Goal: Information Seeking & Learning: Learn about a topic

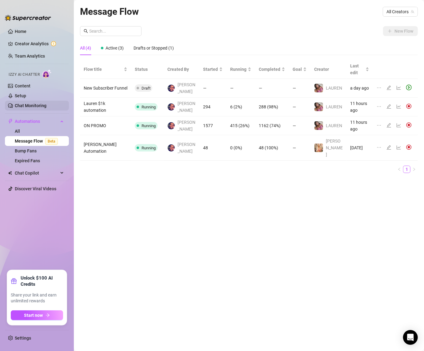
click at [19, 104] on link "Chat Monitoring" at bounding box center [31, 105] width 32 height 5
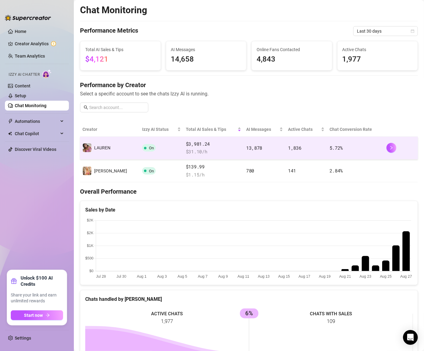
click at [116, 146] on td "️‍LAUREN" at bounding box center [110, 148] width 60 height 23
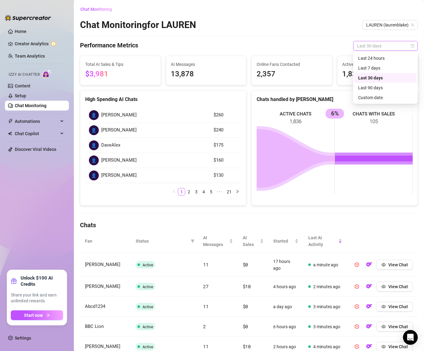
click at [366, 48] on span "Last 30 days" at bounding box center [385, 45] width 57 height 9
click at [365, 59] on div "Last 24 hours" at bounding box center [386, 58] width 55 height 7
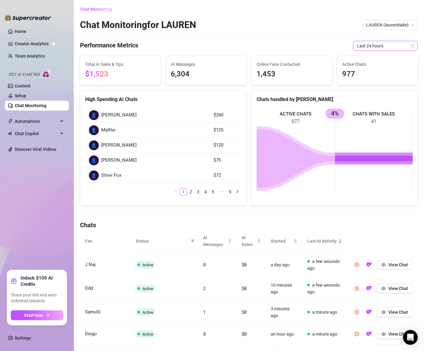
click at [368, 41] on span "Last 24 hours" at bounding box center [385, 45] width 57 height 9
click at [364, 65] on div "Last 7 days" at bounding box center [386, 68] width 55 height 7
click at [394, 42] on span "Last 7 days" at bounding box center [385, 45] width 57 height 9
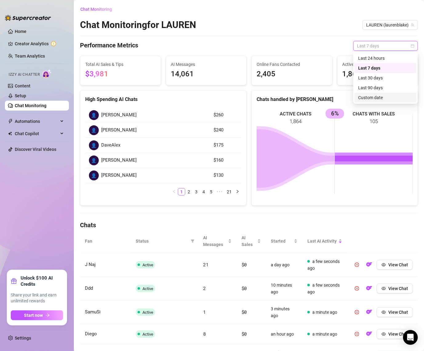
click at [366, 95] on div "Custom date" at bounding box center [386, 97] width 55 height 7
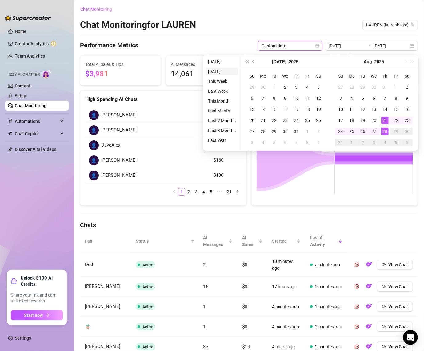
type input "[DATE]"
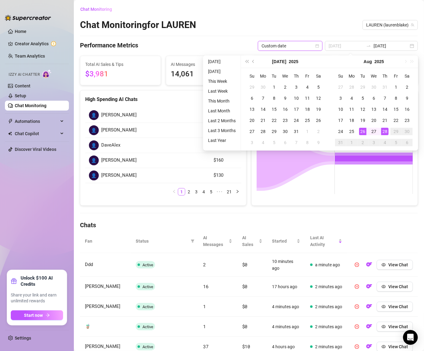
click at [364, 130] on div "26" at bounding box center [362, 131] width 7 height 7
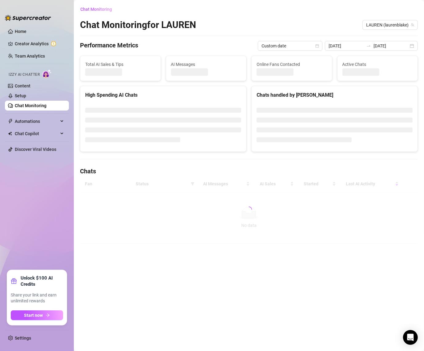
click at [331, 16] on div "Chat Monitoring Chat Monitoring for [PERSON_NAME] (laurenblake) Performance Met…" at bounding box center [249, 124] width 338 height 240
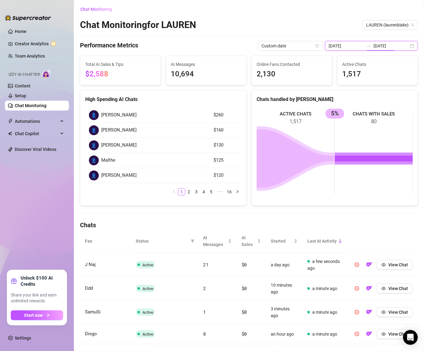
click at [404, 45] on input "[DATE]" at bounding box center [391, 46] width 35 height 7
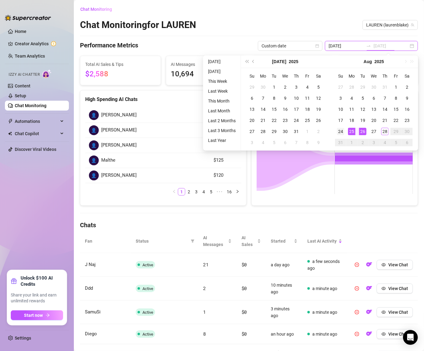
type input "[DATE]"
click at [340, 132] on div "24" at bounding box center [340, 131] width 7 height 7
type input "[DATE]"
click at [345, 18] on div "Chat Monitoring Chat Monitoring for [PERSON_NAME] (laurenblake) Performance Met…" at bounding box center [249, 253] width 338 height 498
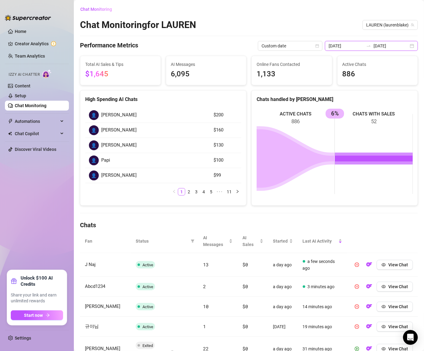
click at [408, 45] on input "[DATE]" at bounding box center [391, 46] width 35 height 7
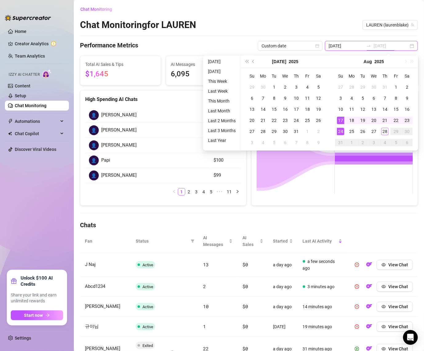
type input "[DATE]"
click at [338, 128] on div "24" at bounding box center [340, 131] width 7 height 7
click at [387, 129] on div "28" at bounding box center [385, 131] width 7 height 7
type input "[DATE]"
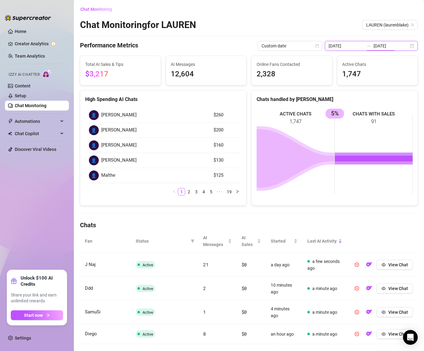
click at [397, 47] on input "[DATE]" at bounding box center [391, 46] width 35 height 7
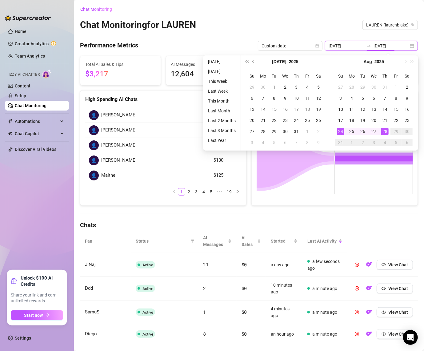
click at [415, 46] on div "[DATE] [DATE]" at bounding box center [371, 46] width 93 height 10
click at [371, 44] on icon "swap-right" at bounding box center [369, 45] width 5 height 5
type input "[DATE]"
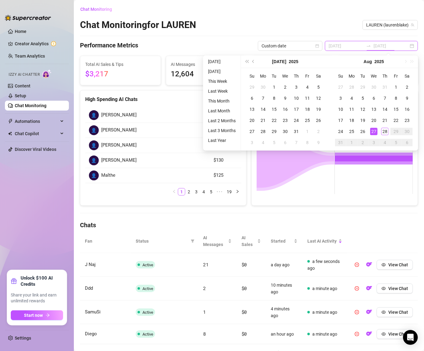
type input "[DATE]"
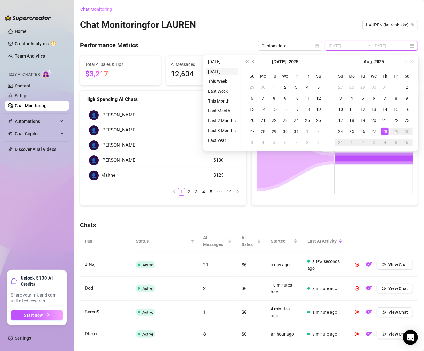
type input "[DATE]"
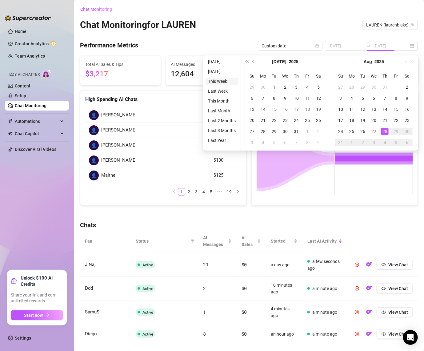
click at [224, 81] on li "This Week" at bounding box center [222, 81] width 33 height 7
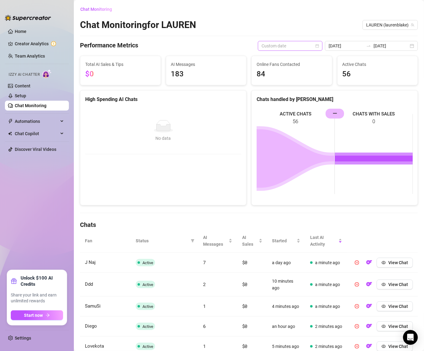
click at [318, 43] on span "Custom date" at bounding box center [290, 45] width 57 height 9
click at [296, 69] on div "Last 7 days" at bounding box center [305, 68] width 55 height 7
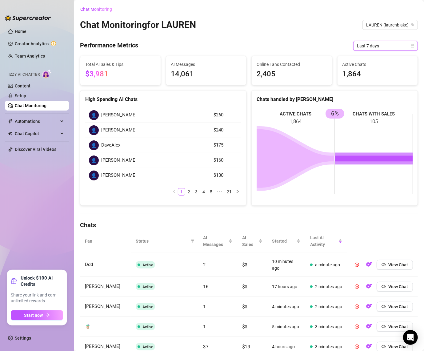
click at [231, 40] on div "Chat Monitoring Chat Monitoring for [PERSON_NAME] (laurenblake) Performance Met…" at bounding box center [249, 240] width 338 height 472
click at [323, 236] on span "Last AI Activity" at bounding box center [323, 241] width 27 height 14
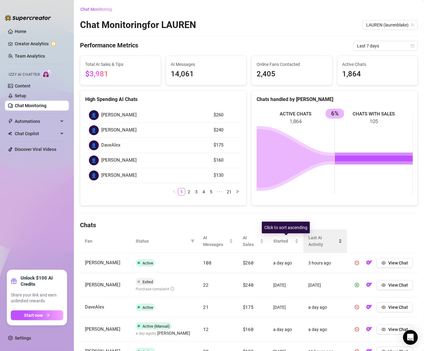
click at [309, 237] on span "Last AI Activity" at bounding box center [323, 241] width 29 height 14
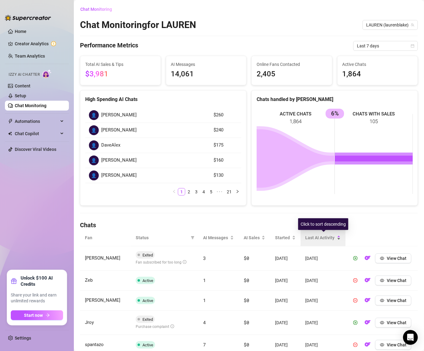
click at [309, 237] on span "Last AI Activity" at bounding box center [321, 237] width 30 height 7
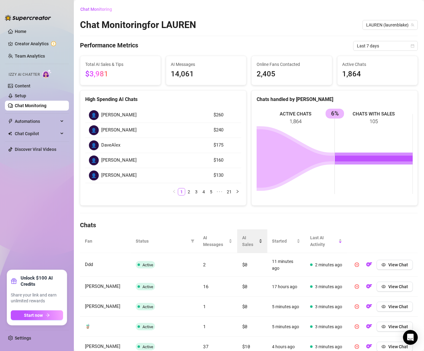
click at [251, 244] on span "AI Sales" at bounding box center [249, 241] width 15 height 14
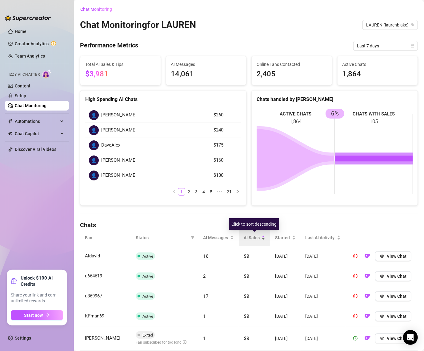
click at [250, 241] on div "AI Sales" at bounding box center [255, 237] width 22 height 7
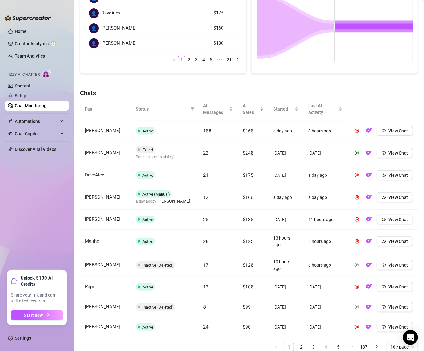
scroll to position [155, 0]
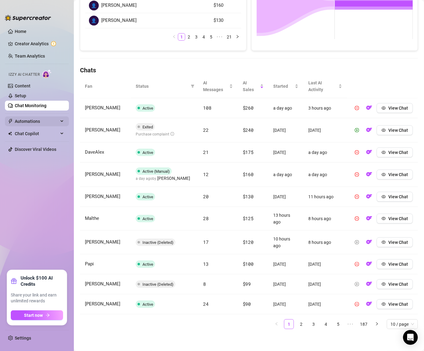
click at [46, 122] on span "Automations" at bounding box center [37, 121] width 44 height 10
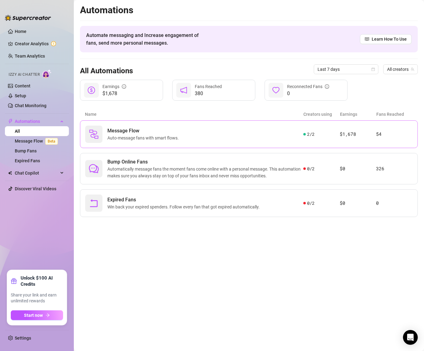
click at [184, 135] on div "Message Flow Auto-message fans with smart flows." at bounding box center [194, 134] width 218 height 17
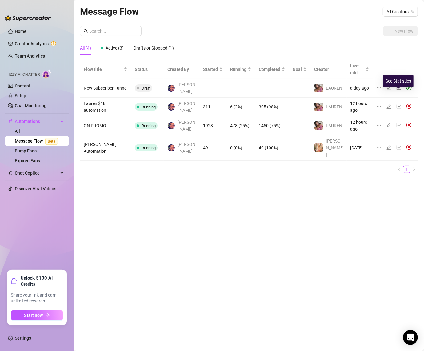
click at [397, 105] on icon "line-chart" at bounding box center [399, 107] width 4 height 4
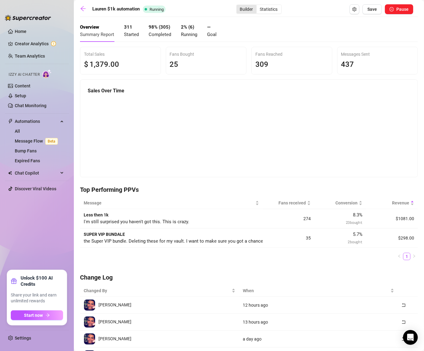
click at [247, 11] on div "Builder" at bounding box center [247, 9] width 20 height 9
click at [238, 6] on input "Builder" at bounding box center [238, 6] width 0 height 0
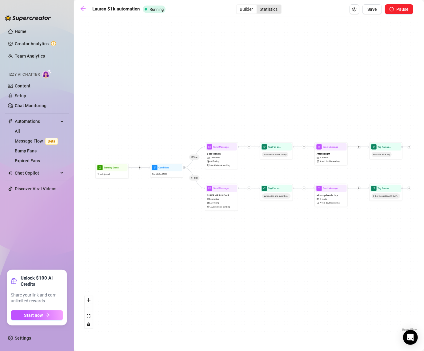
click at [274, 8] on div "Statistics" at bounding box center [269, 9] width 25 height 9
click at [258, 6] on input "Statistics" at bounding box center [258, 6] width 0 height 0
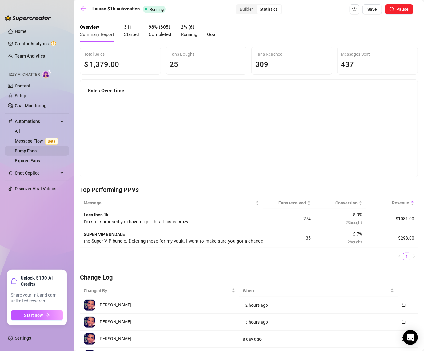
click at [23, 152] on link "Bump Fans" at bounding box center [26, 150] width 22 height 5
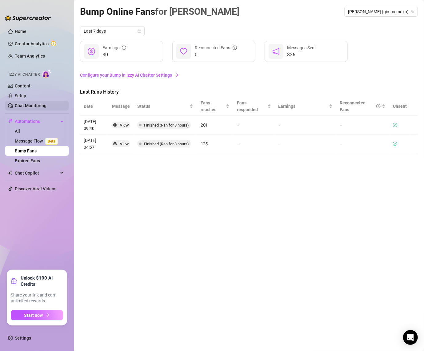
click at [26, 103] on link "Chat Monitoring" at bounding box center [31, 105] width 32 height 5
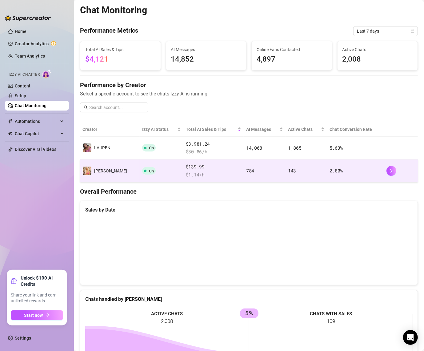
click at [98, 180] on td "[PERSON_NAME]" at bounding box center [110, 171] width 60 height 23
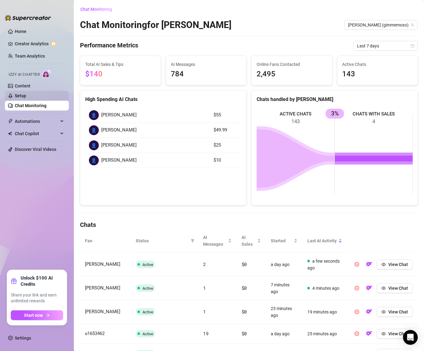
click at [26, 98] on link "Setup" at bounding box center [20, 95] width 11 height 5
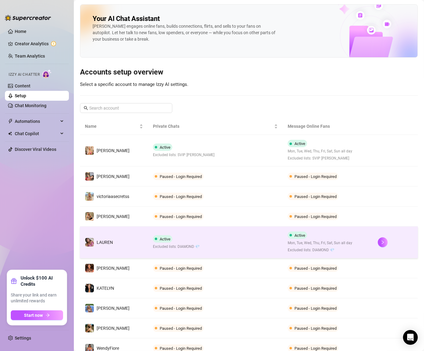
click at [143, 240] on td "️‍LAUREN" at bounding box center [114, 243] width 68 height 32
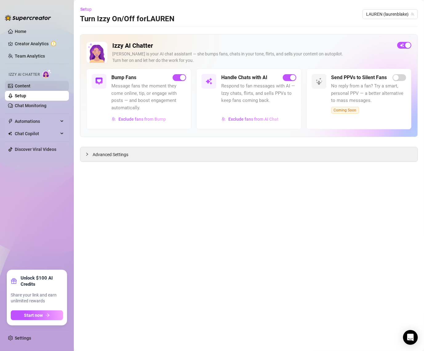
click at [28, 88] on link "Content" at bounding box center [23, 85] width 16 height 5
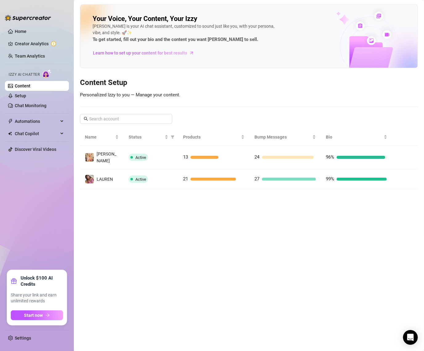
click at [34, 38] on ul "Home Creator Analytics Team Analytics Izzy AI Chatter Content Setup Chat Monito…" at bounding box center [37, 146] width 64 height 244
click at [32, 44] on link "Creator Analytics" at bounding box center [39, 44] width 49 height 10
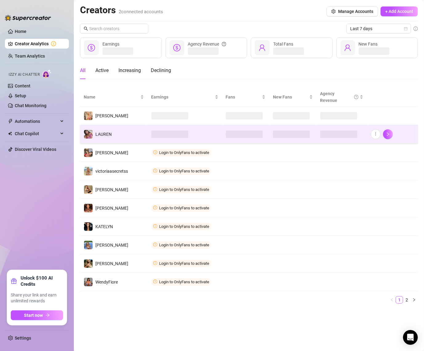
click at [105, 128] on td "️‍LAUREN" at bounding box center [114, 134] width 68 height 18
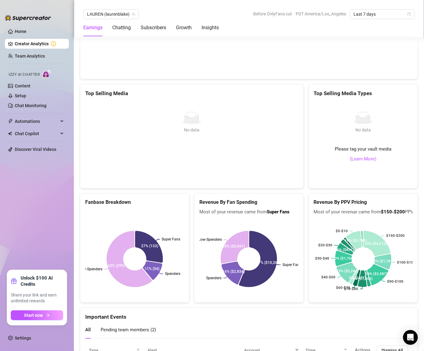
scroll to position [1136, 0]
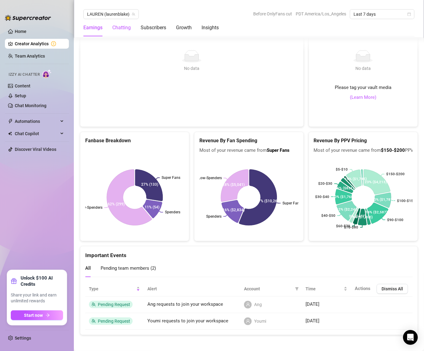
click at [119, 30] on div "Chatting" at bounding box center [121, 27] width 18 height 7
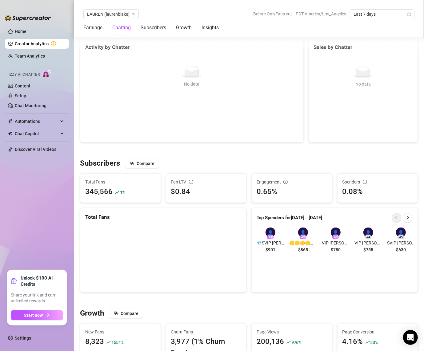
scroll to position [202, 0]
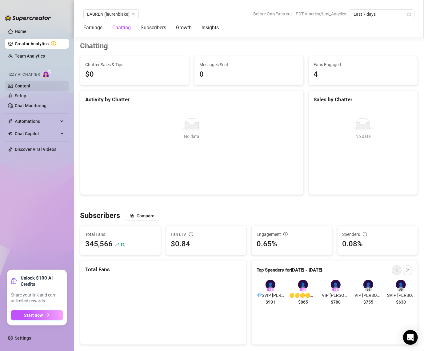
click at [23, 85] on link "Content" at bounding box center [23, 85] width 16 height 5
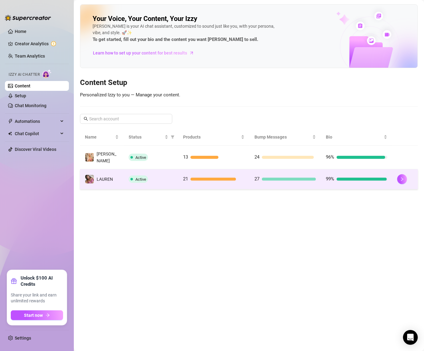
click at [124, 180] on td "️‍LAUREN" at bounding box center [102, 179] width 44 height 20
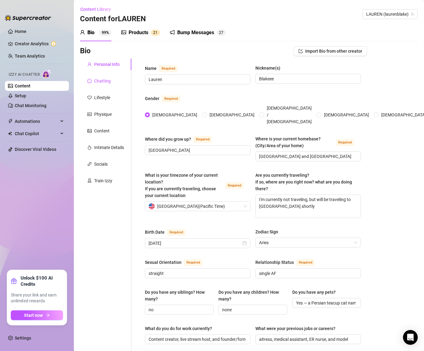
click at [104, 81] on div "Chatting" at bounding box center [102, 81] width 17 height 7
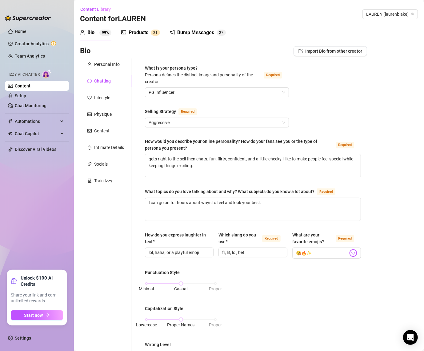
click at [139, 36] on div "Products" at bounding box center [139, 32] width 20 height 7
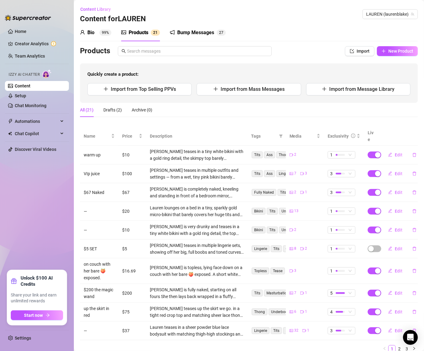
click at [140, 34] on div "Products" at bounding box center [139, 32] width 20 height 7
click at [26, 98] on link "Setup" at bounding box center [20, 95] width 11 height 5
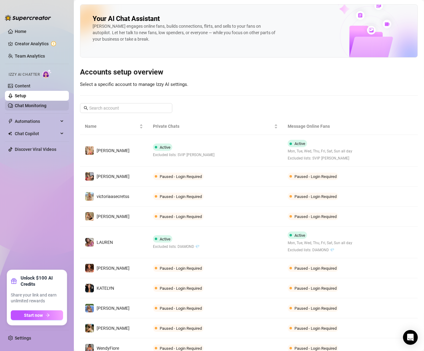
click at [27, 103] on link "Chat Monitoring" at bounding box center [31, 105] width 32 height 5
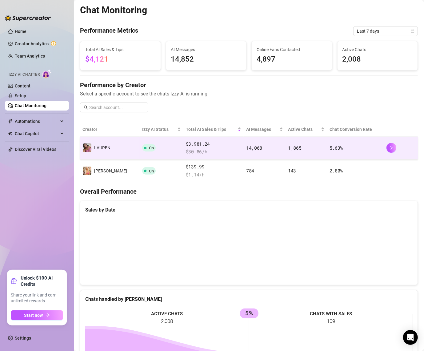
click at [224, 147] on div "$3,981.24 $ 30.86 /h" at bounding box center [213, 147] width 55 height 15
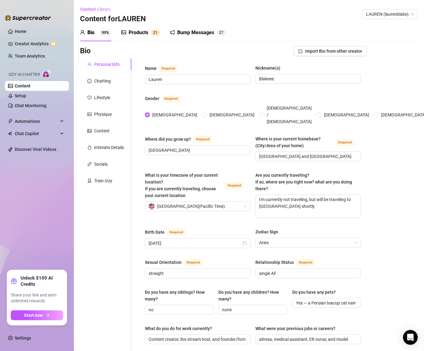
click at [147, 32] on div "Products" at bounding box center [139, 32] width 20 height 7
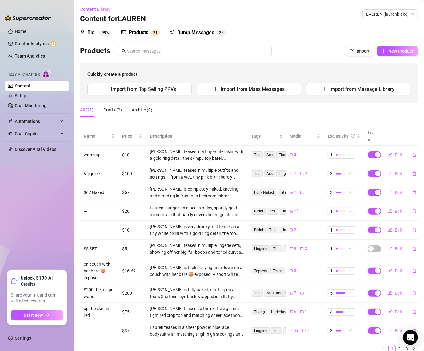
click at [181, 33] on div "Bump Messages" at bounding box center [195, 32] width 37 height 7
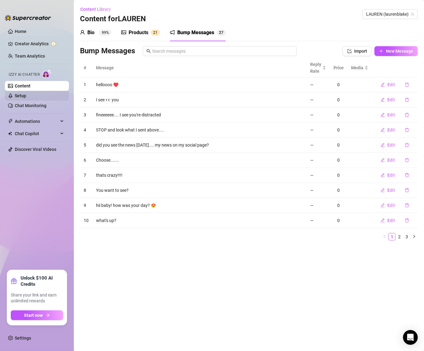
click at [26, 94] on link "Setup" at bounding box center [20, 95] width 11 height 5
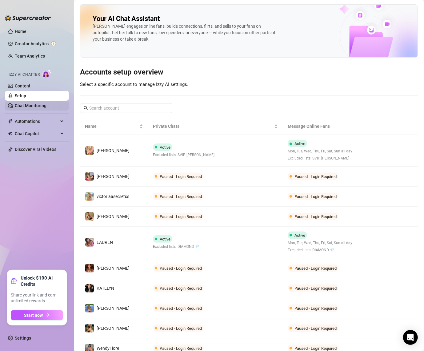
click at [35, 104] on link "Chat Monitoring" at bounding box center [31, 105] width 32 height 5
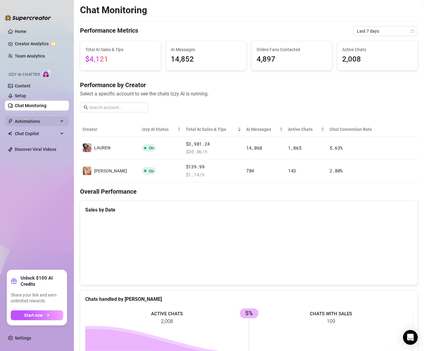
click at [30, 117] on span "Automations" at bounding box center [37, 121] width 44 height 10
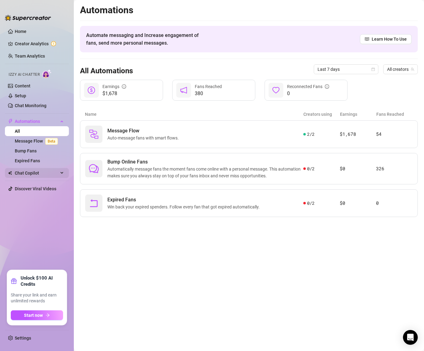
click at [25, 168] on span "Chat Copilot" at bounding box center [37, 173] width 44 height 10
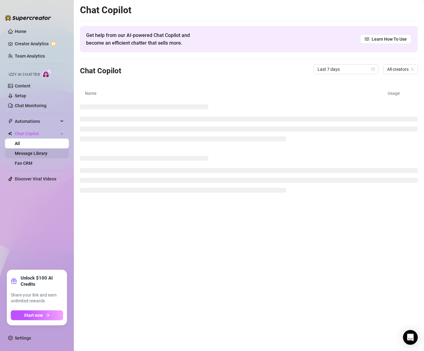
click at [31, 151] on link "Message Library" at bounding box center [31, 153] width 33 height 5
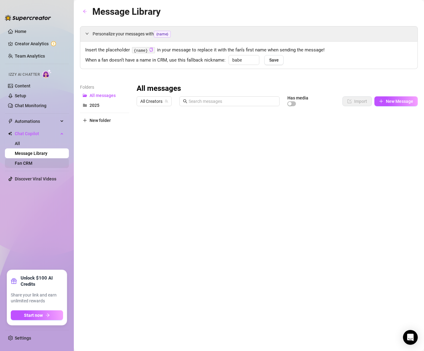
click at [26, 161] on link "Fan CRM" at bounding box center [24, 163] width 18 height 5
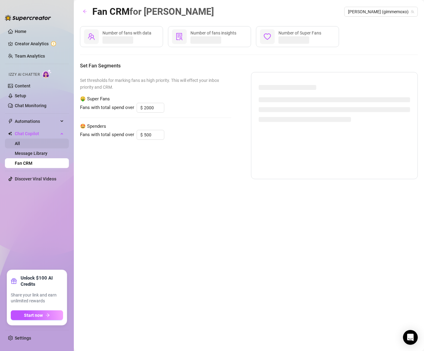
click at [20, 146] on link "All" at bounding box center [17, 143] width 5 height 5
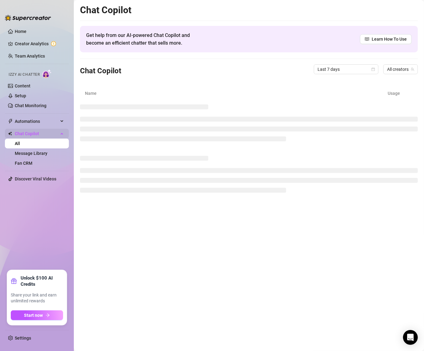
click at [31, 130] on span "Chat Copilot" at bounding box center [37, 134] width 44 height 10
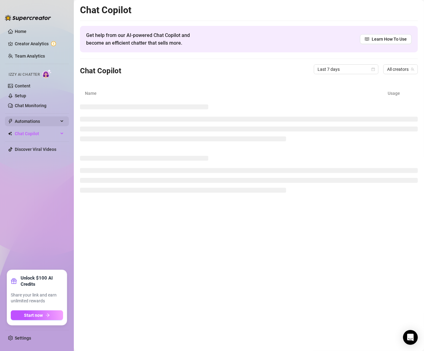
click at [32, 119] on span "Automations" at bounding box center [37, 121] width 44 height 10
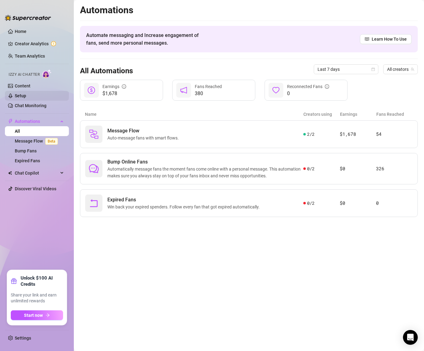
click at [26, 95] on link "Setup" at bounding box center [20, 95] width 11 height 5
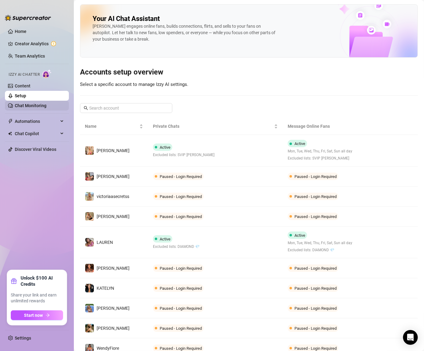
click at [39, 105] on link "Chat Monitoring" at bounding box center [31, 105] width 32 height 5
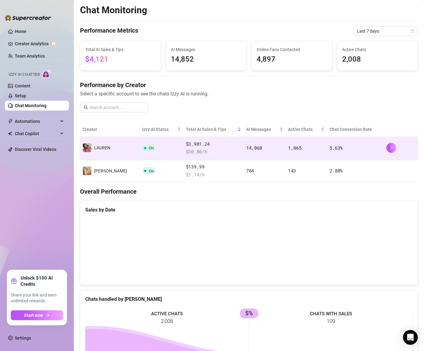
click at [140, 148] on td "On" at bounding box center [162, 148] width 44 height 23
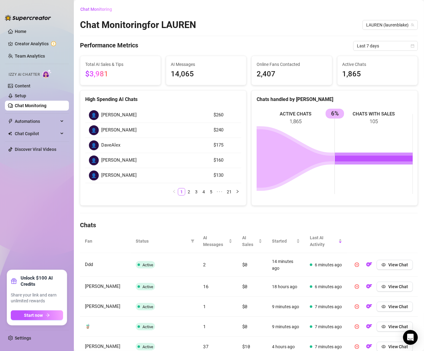
click at [257, 61] on div "Online Fans Contacted 2,407" at bounding box center [292, 70] width 80 height 29
click at [215, 66] on span "AI Messages" at bounding box center [206, 64] width 71 height 7
click at [100, 10] on span "Chat Monitoring" at bounding box center [96, 9] width 32 height 5
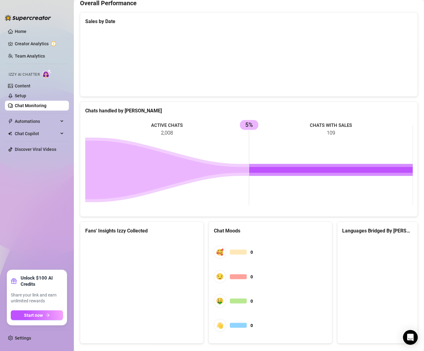
scroll to position [198, 0]
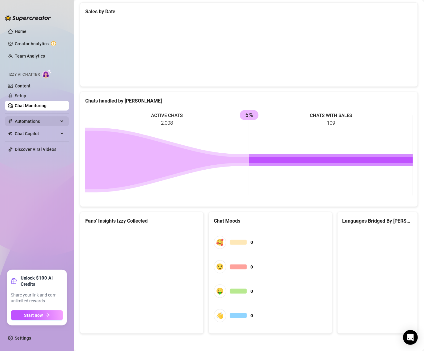
click at [27, 119] on span "Automations" at bounding box center [37, 121] width 44 height 10
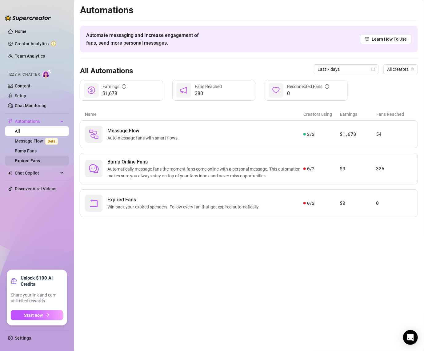
click at [27, 161] on link "Expired Fans" at bounding box center [27, 160] width 25 height 5
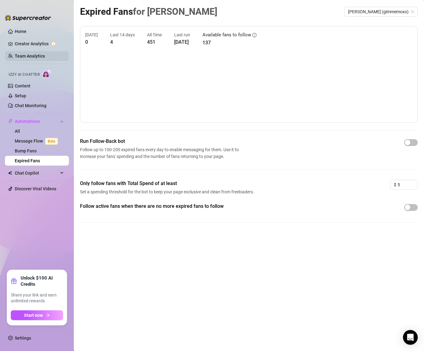
click at [45, 54] on link "Team Analytics" at bounding box center [30, 56] width 30 height 5
